Goal: Connect with others: Participate in discussion

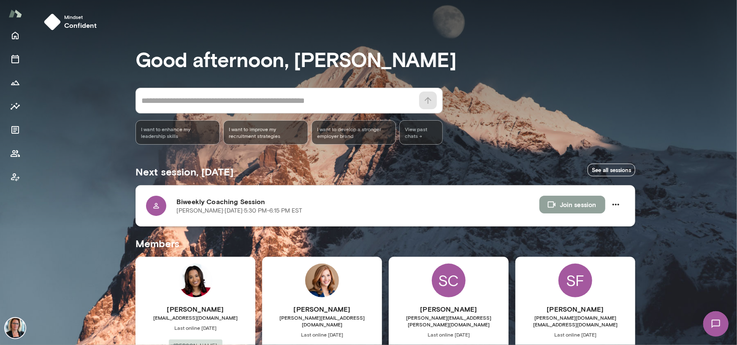
click at [572, 201] on button "Join session" at bounding box center [572, 205] width 66 height 18
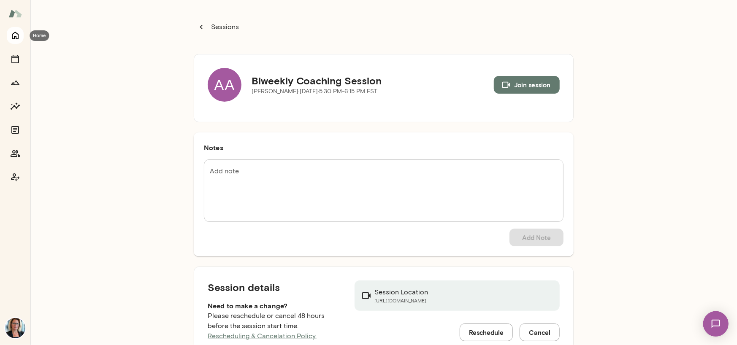
click at [9, 37] on button "Home" at bounding box center [15, 35] width 17 height 17
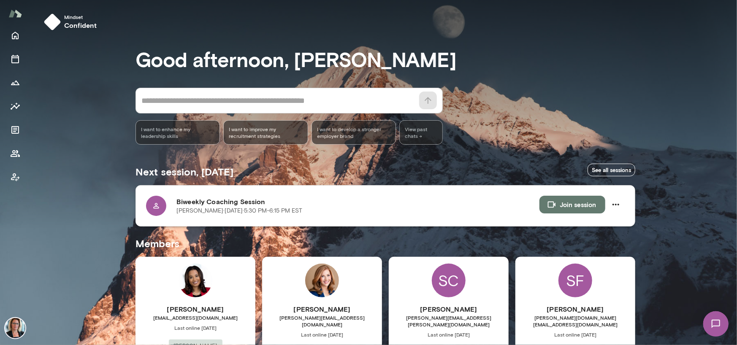
click at [578, 204] on button "Join session" at bounding box center [572, 205] width 66 height 18
